Goal: Information Seeking & Learning: Check status

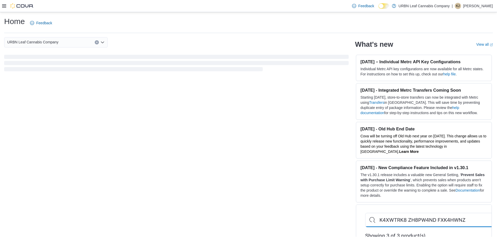
click at [5, 8] on icon at bounding box center [4, 5] width 4 height 3
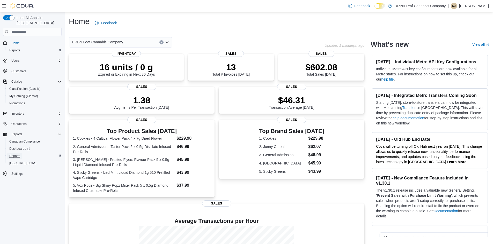
click at [18, 154] on span "Reports" at bounding box center [14, 156] width 11 height 4
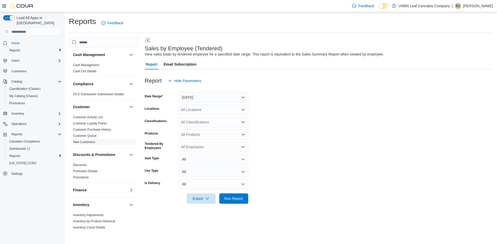
click at [89, 143] on link "New Customers" at bounding box center [84, 142] width 22 height 4
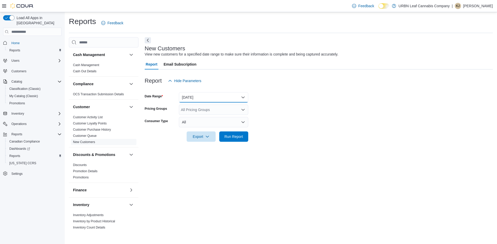
click at [221, 99] on button "Yesterday" at bounding box center [213, 97] width 69 height 10
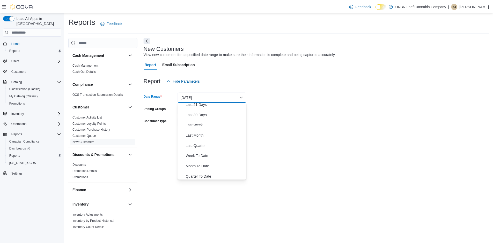
scroll to position [78, 0]
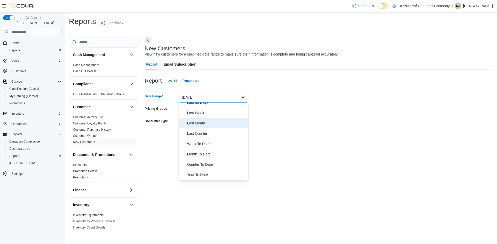
click at [199, 123] on span "Last Month" at bounding box center [216, 123] width 59 height 6
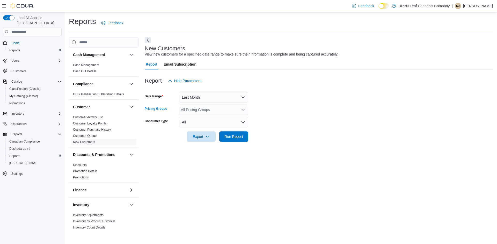
click at [201, 111] on div "All Pricing Groups" at bounding box center [213, 110] width 69 height 10
click at [329, 128] on div at bounding box center [319, 130] width 348 height 4
click at [206, 121] on button "All" at bounding box center [213, 122] width 69 height 10
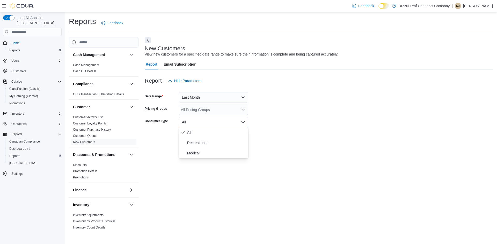
click at [327, 124] on form "Date Range Last Month Pricing Groups All Pricing Groups Consumer Type All Expor…" at bounding box center [319, 114] width 348 height 56
click at [235, 137] on span "Run Report" at bounding box center [233, 136] width 19 height 5
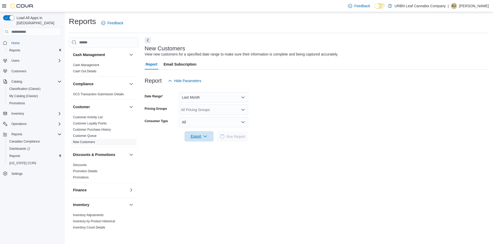
click at [194, 136] on span "Export" at bounding box center [199, 136] width 23 height 10
click at [200, 148] on span "Export to Excel" at bounding box center [199, 147] width 23 height 4
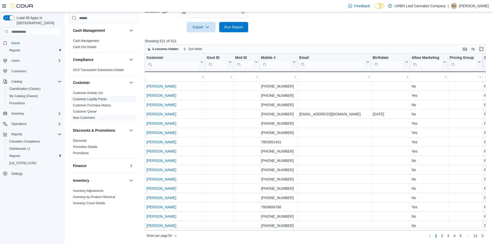
click at [89, 98] on link "Customer Loyalty Points" at bounding box center [90, 100] width 34 height 4
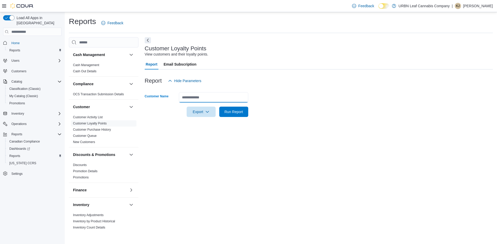
click at [201, 95] on input "Customer Name" at bounding box center [213, 97] width 69 height 10
click at [222, 84] on div "Report Hide Parameters" at bounding box center [319, 81] width 348 height 10
click at [82, 117] on link "Customer Activity List" at bounding box center [88, 118] width 30 height 4
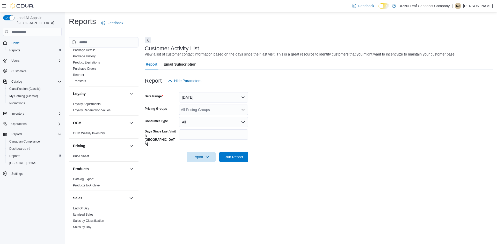
scroll to position [207, 0]
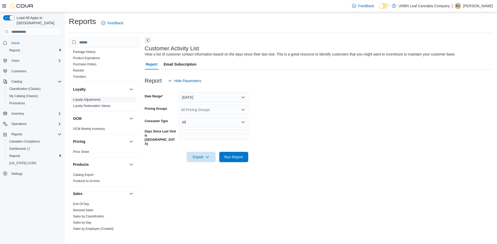
click at [91, 100] on link "Loyalty Adjustments" at bounding box center [87, 100] width 28 height 4
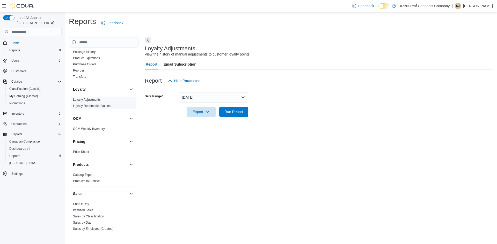
click at [92, 107] on link "Loyalty Redemption Values" at bounding box center [92, 106] width 38 height 4
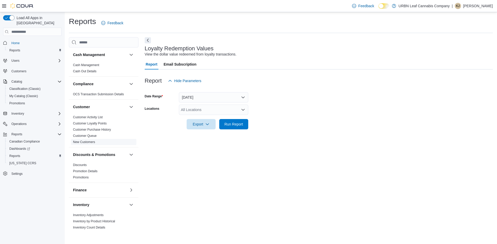
click at [91, 143] on link "New Customers" at bounding box center [84, 142] width 22 height 4
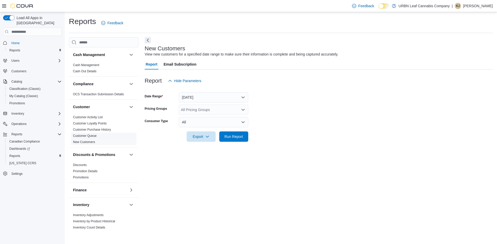
click at [91, 137] on link "Customer Queue" at bounding box center [85, 136] width 24 height 4
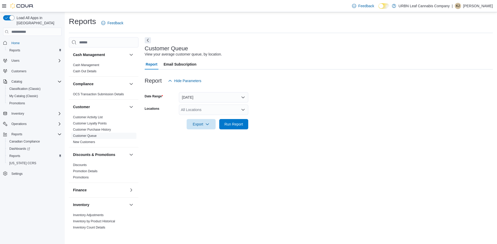
click at [204, 108] on div "All Locations" at bounding box center [213, 110] width 69 height 10
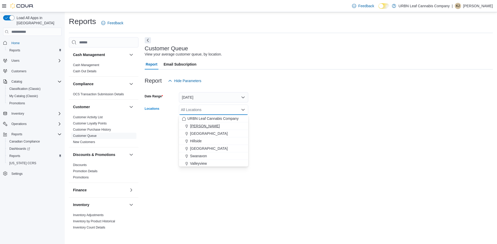
click at [202, 125] on span "Clairmont" at bounding box center [205, 126] width 30 height 5
click at [332, 116] on div at bounding box center [319, 117] width 348 height 4
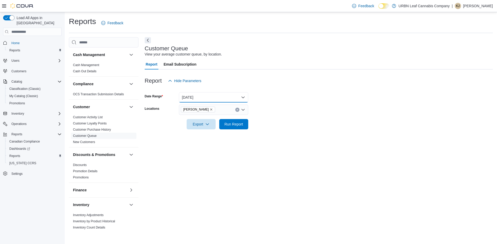
click at [208, 98] on button "Yesterday" at bounding box center [213, 97] width 69 height 10
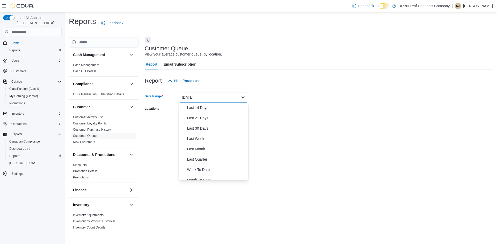
scroll to position [78, 0]
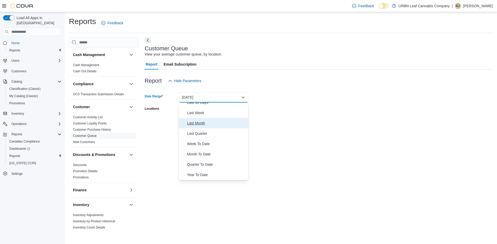
click at [197, 123] on span "Last Month" at bounding box center [216, 123] width 59 height 6
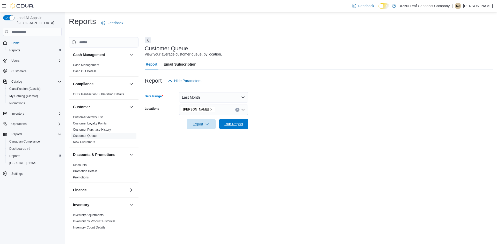
click at [230, 122] on span "Run Report" at bounding box center [233, 124] width 23 height 10
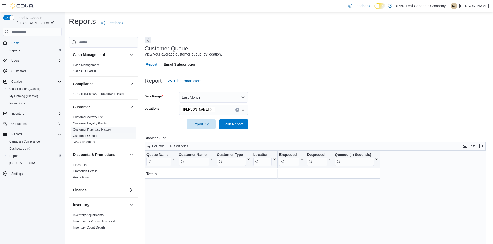
click at [85, 129] on link "Customer Purchase History" at bounding box center [92, 130] width 38 height 4
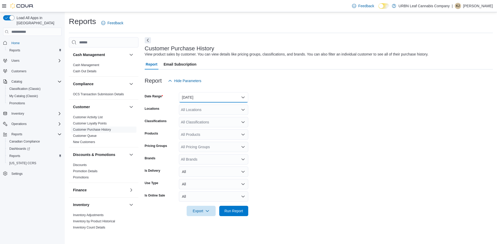
click at [207, 99] on button "Yesterday" at bounding box center [213, 97] width 69 height 10
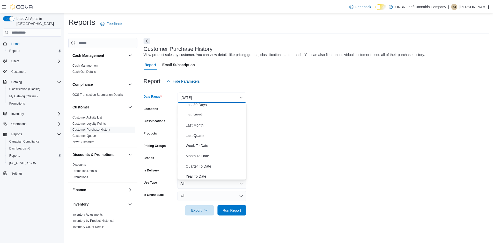
scroll to position [78, 0]
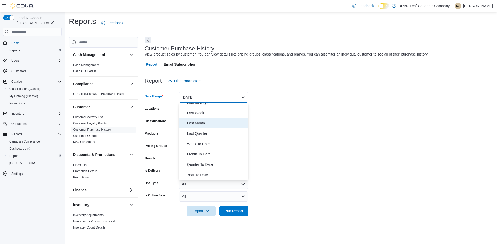
click at [196, 124] on span "Last Month" at bounding box center [216, 123] width 59 height 6
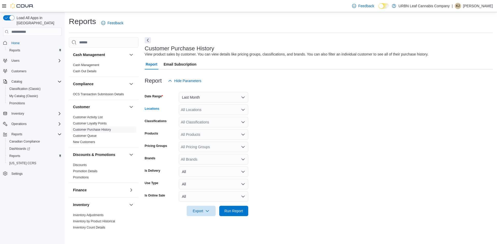
click at [197, 111] on div "All Locations" at bounding box center [213, 110] width 69 height 10
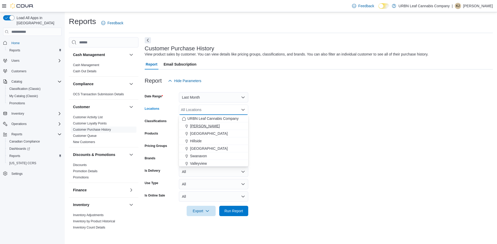
click at [202, 126] on span "Clairmont" at bounding box center [205, 126] width 30 height 5
click at [301, 136] on form "Date Range Last Month Locations Clairmont Combo box. Selected. Clairmont. Press…" at bounding box center [319, 151] width 348 height 130
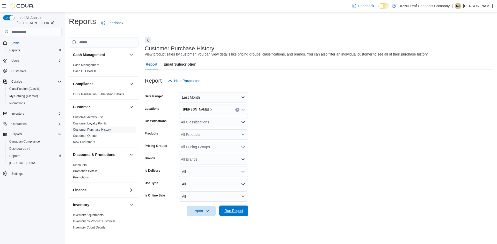
click at [230, 214] on span "Run Report" at bounding box center [233, 211] width 23 height 10
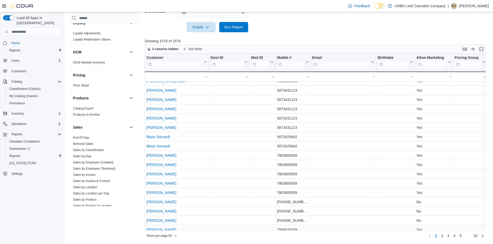
scroll to position [301, 0]
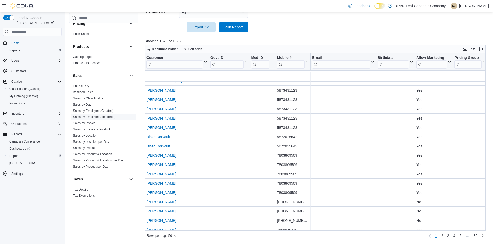
click at [107, 117] on link "Sales by Employee (Tendered)" at bounding box center [94, 117] width 42 height 4
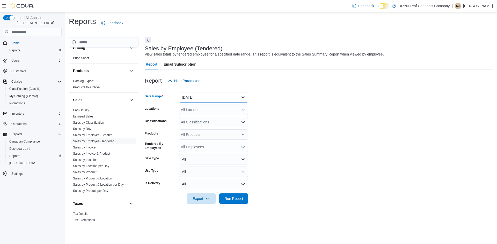
click at [215, 100] on button "Yesterday" at bounding box center [213, 97] width 69 height 10
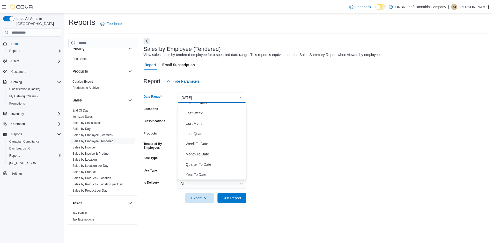
scroll to position [78, 0]
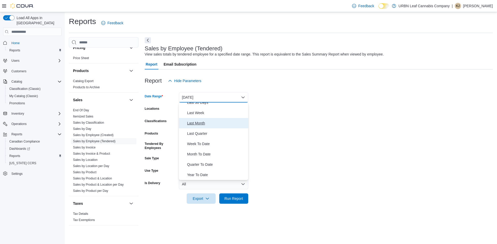
click at [198, 123] on span "Last Month" at bounding box center [216, 123] width 59 height 6
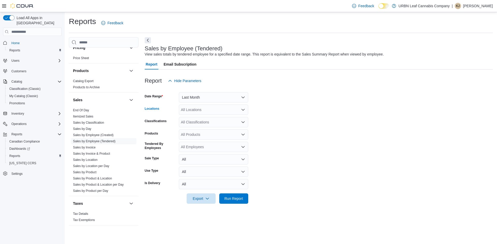
click at [202, 112] on div "All Locations" at bounding box center [213, 110] width 69 height 10
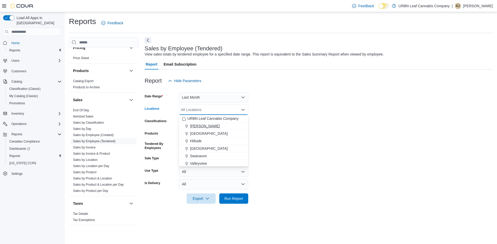
click at [203, 127] on span "Clairmont" at bounding box center [205, 126] width 30 height 5
click at [315, 128] on form "Date Range Last Month Locations Clairmont Combo box. Selected. Clairmont. Press…" at bounding box center [319, 145] width 348 height 118
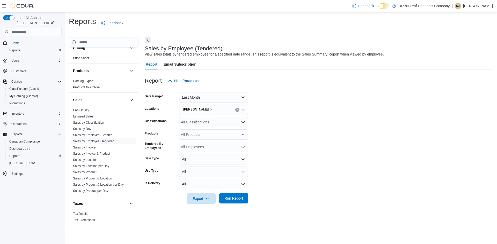
click at [235, 196] on span "Run Report" at bounding box center [233, 198] width 23 height 10
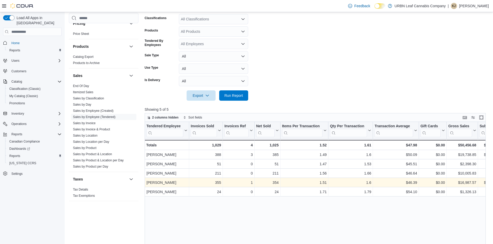
scroll to position [103, 0]
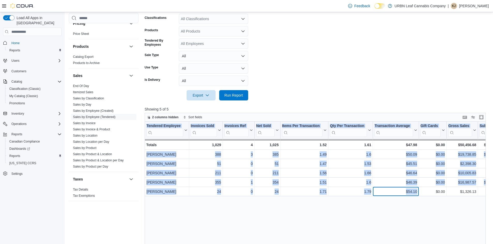
drag, startPoint x: 417, startPoint y: 191, endPoint x: 146, endPoint y: 127, distance: 278.0
click at [146, 127] on div "Tendered Employee Click to view column header actions Invoices Sold Click to vi…" at bounding box center [447, 159] width 605 height 75
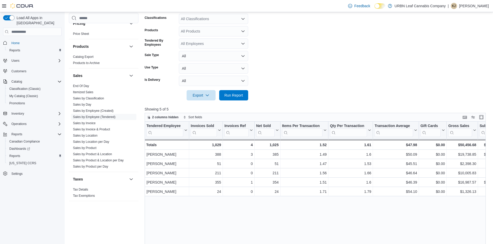
click at [390, 217] on div "Tendered Employee Click to view column header actions Invoices Sold Click to vi…" at bounding box center [317, 215] width 345 height 187
click at [206, 100] on span "Export" at bounding box center [201, 95] width 23 height 10
click at [209, 105] on span "Export to Excel" at bounding box center [201, 106] width 23 height 4
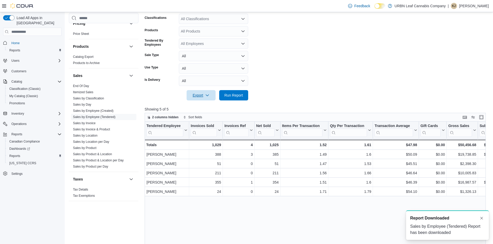
scroll to position [0, 0]
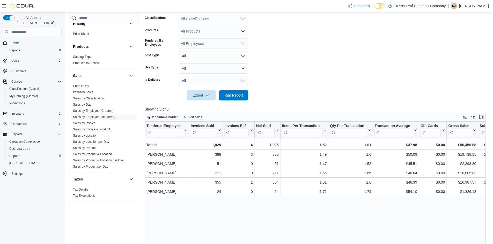
click at [316, 76] on form "Date Range Last Month Locations Clairmont Classifications All Classifications P…" at bounding box center [317, 42] width 345 height 118
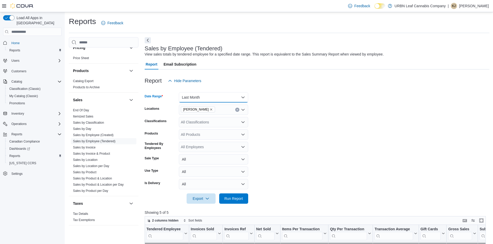
click at [198, 100] on button "Last Month" at bounding box center [213, 97] width 69 height 10
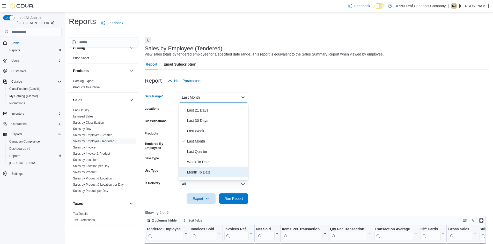
click at [203, 170] on span "Month To Date" at bounding box center [216, 172] width 59 height 6
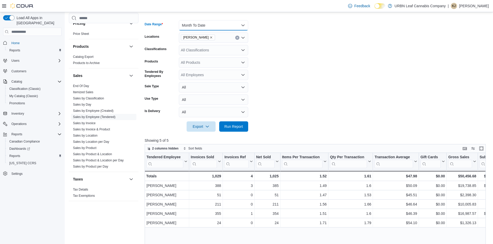
scroll to position [78, 0]
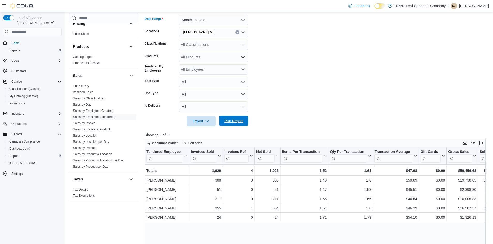
click at [236, 124] on span "Run Report" at bounding box center [233, 121] width 23 height 10
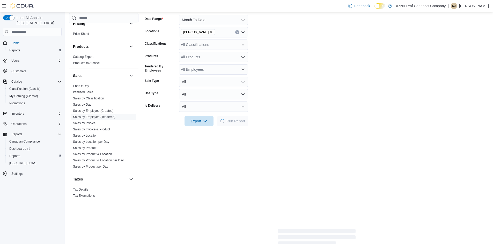
scroll to position [129, 0]
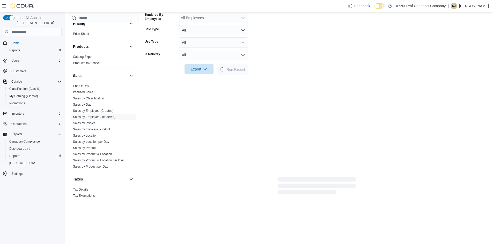
click at [200, 70] on span "Export" at bounding box center [199, 69] width 23 height 10
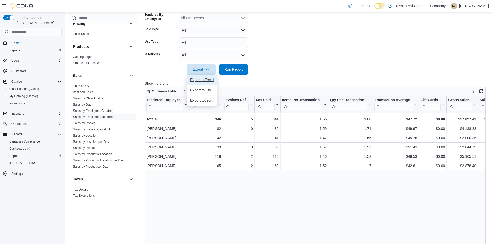
click at [205, 81] on span "Export to Excel" at bounding box center [201, 80] width 23 height 4
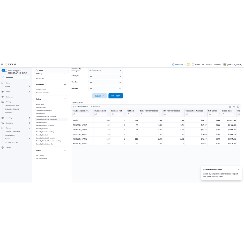
scroll to position [0, 0]
